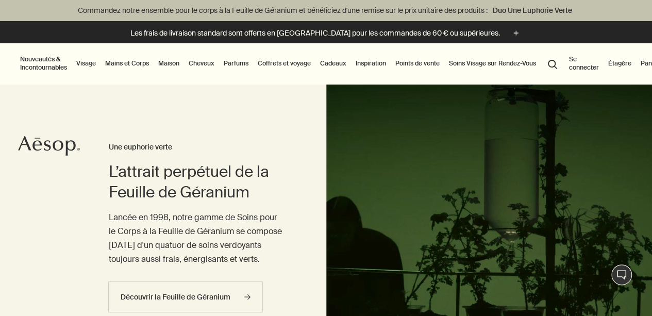
click at [240, 65] on link "Parfums" at bounding box center [236, 63] width 29 height 12
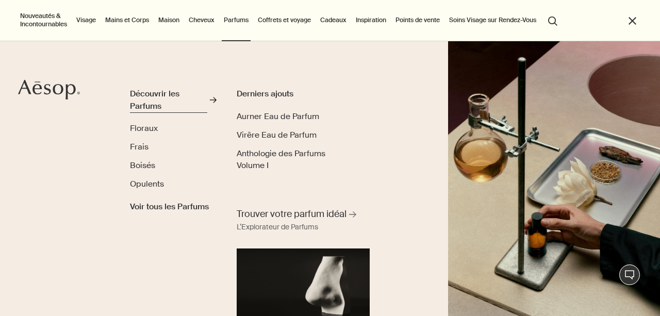
click at [166, 103] on div "Découvrir les Parfums" at bounding box center [168, 100] width 77 height 24
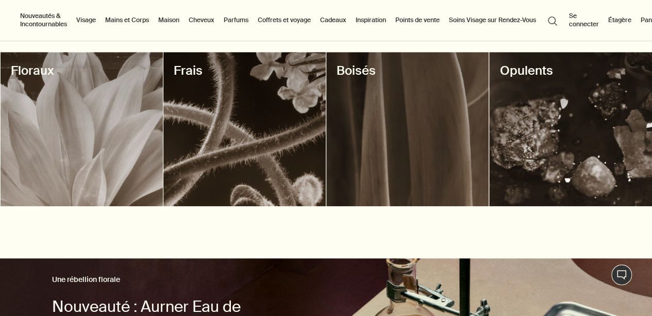
scroll to position [438, 0]
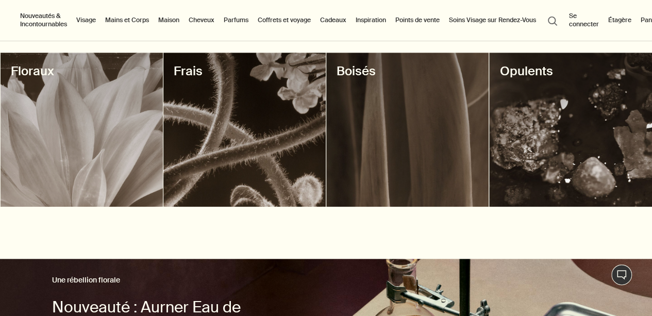
click at [377, 127] on div at bounding box center [407, 130] width 162 height 154
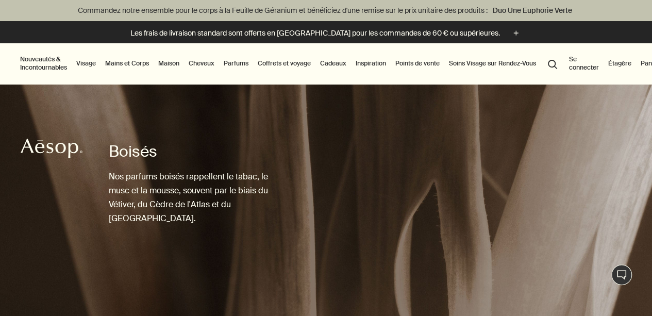
click at [235, 63] on link "Parfums" at bounding box center [236, 63] width 29 height 12
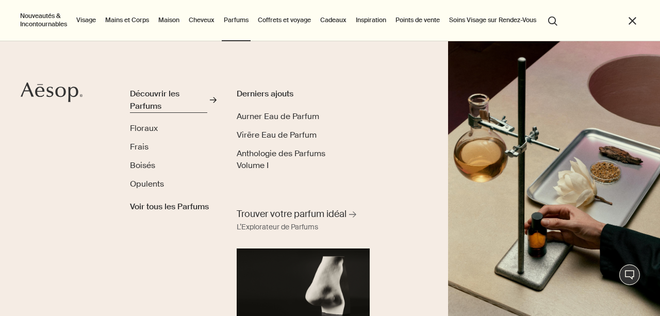
click at [164, 105] on div "Découvrir les Parfums" at bounding box center [168, 100] width 77 height 24
click at [150, 185] on span "Opulents" at bounding box center [147, 183] width 34 height 11
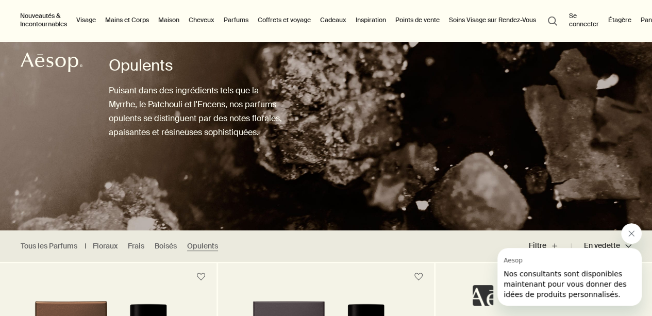
scroll to position [88, 0]
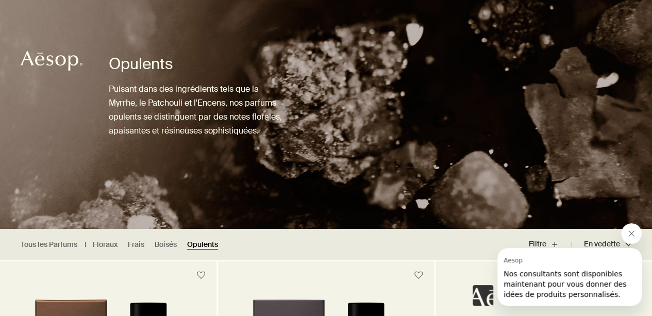
click at [205, 246] on link "Opulents" at bounding box center [202, 245] width 31 height 10
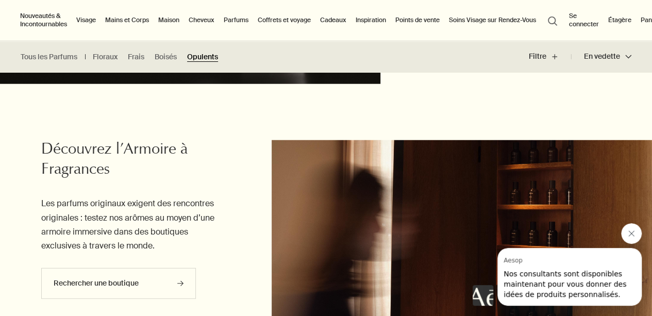
scroll to position [1254, 0]
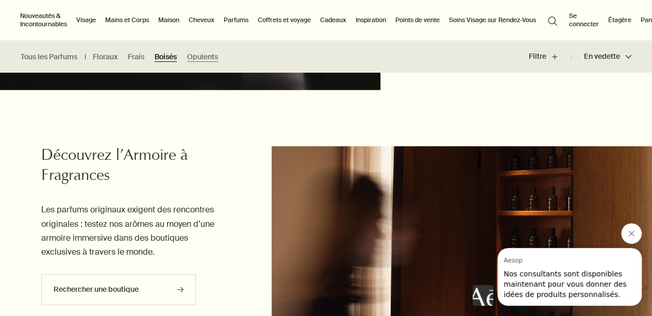
click at [163, 53] on link "Boisés" at bounding box center [166, 57] width 22 height 10
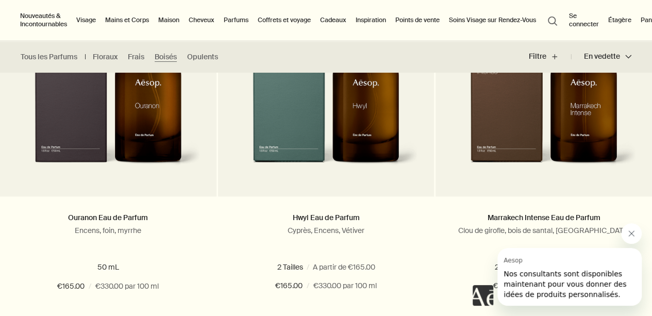
scroll to position [380, 0]
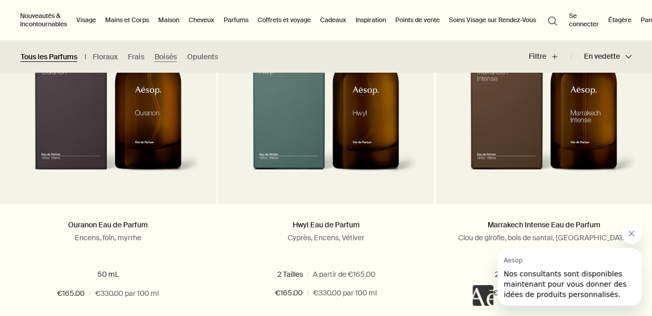
click at [59, 59] on link "Tous les Parfums" at bounding box center [49, 57] width 57 height 10
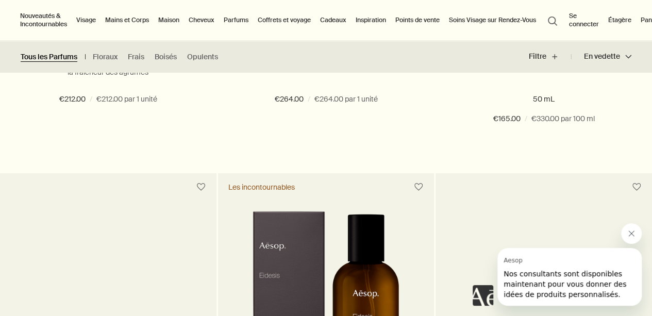
scroll to position [1668, 0]
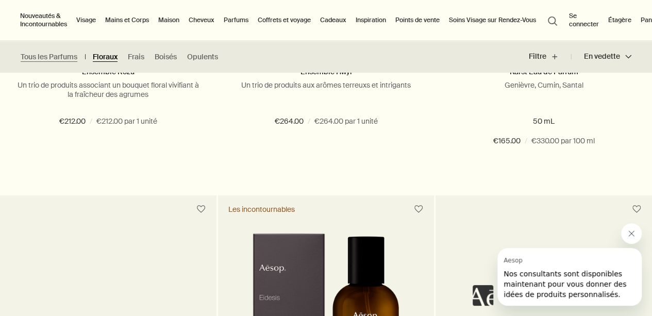
click at [102, 54] on link "Floraux" at bounding box center [105, 57] width 25 height 10
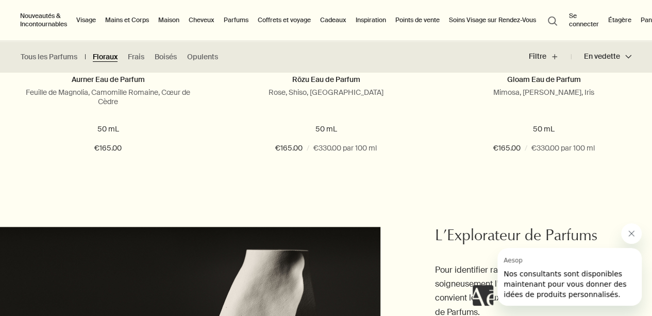
scroll to position [509, 0]
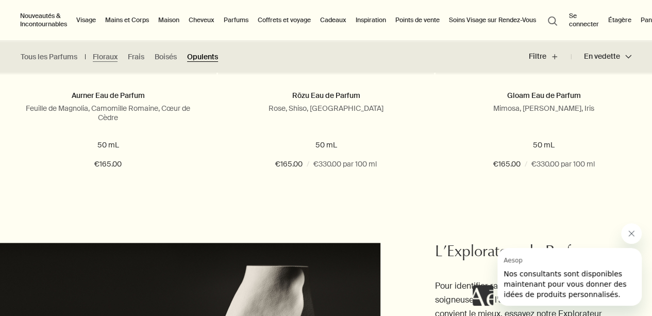
click at [213, 58] on link "Opulents" at bounding box center [202, 57] width 31 height 10
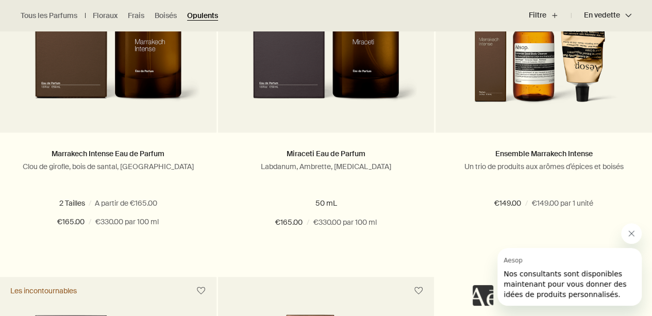
scroll to position [455, 0]
